Goal: Task Accomplishment & Management: Use online tool/utility

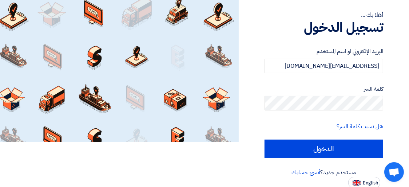
scroll to position [46, 0]
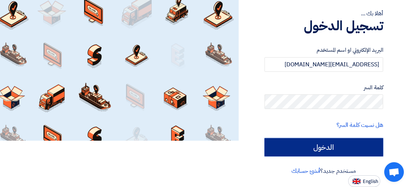
click at [294, 142] on input "الدخول" at bounding box center [324, 147] width 119 height 18
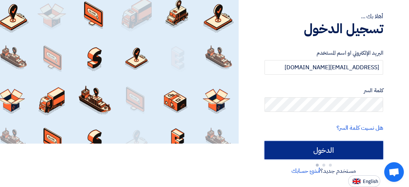
scroll to position [43, 0]
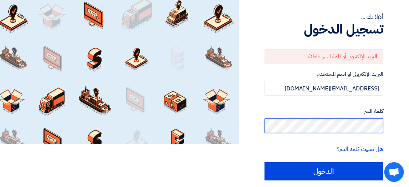
click at [265, 162] on input "الدخول" at bounding box center [324, 171] width 119 height 18
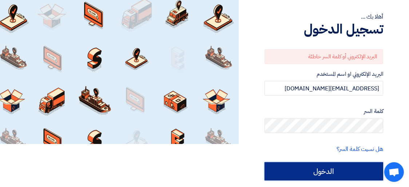
click at [326, 177] on input "الدخول" at bounding box center [324, 171] width 119 height 18
click at [327, 172] on input "الدخول" at bounding box center [324, 171] width 119 height 18
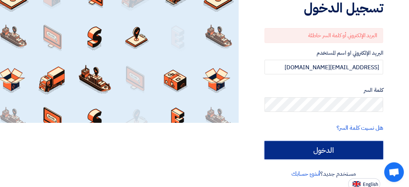
scroll to position [67, 0]
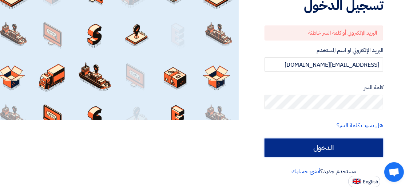
click at [329, 149] on input "الدخول" at bounding box center [324, 147] width 119 height 18
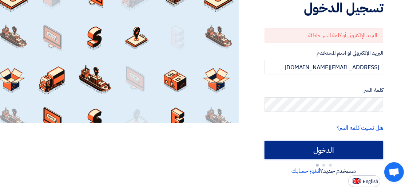
scroll to position [64, 0]
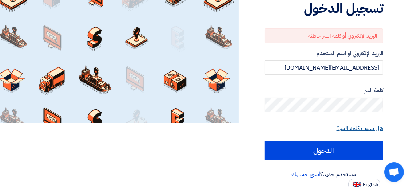
click at [341, 126] on link "هل نسيت كلمة السر؟" at bounding box center [360, 128] width 47 height 9
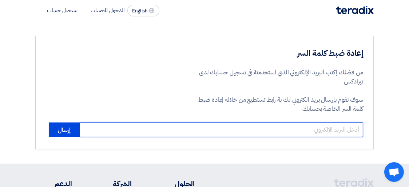
click at [341, 128] on input "email" at bounding box center [222, 129] width 284 height 15
type input "ش"
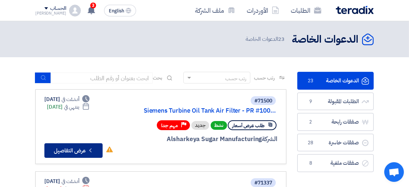
click at [72, 150] on button "Check details عرض التفاصيل" at bounding box center [73, 150] width 58 height 15
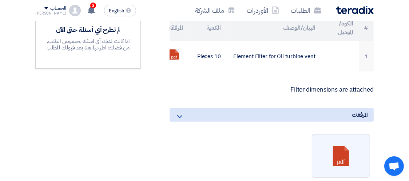
scroll to position [229, 0]
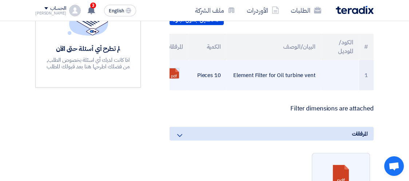
click at [173, 80] on link at bounding box center [198, 90] width 58 height 44
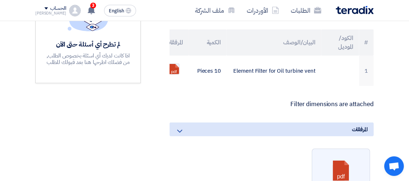
scroll to position [229, 0]
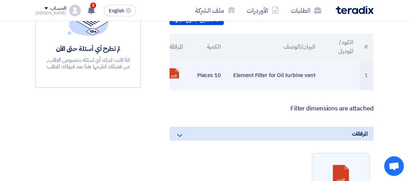
click at [172, 81] on link at bounding box center [198, 90] width 58 height 44
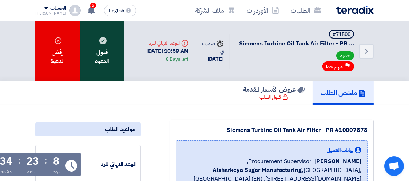
click at [96, 35] on div "قبول الدعوه" at bounding box center [102, 51] width 44 height 60
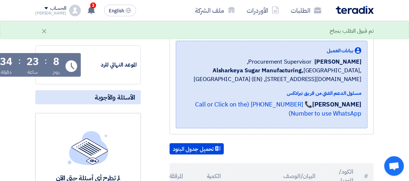
scroll to position [115, 0]
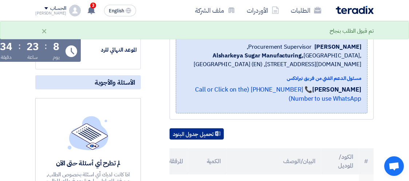
click at [181, 140] on button "تحميل جدول البنود" at bounding box center [197, 134] width 54 height 12
